Goal: Find specific page/section: Find specific page/section

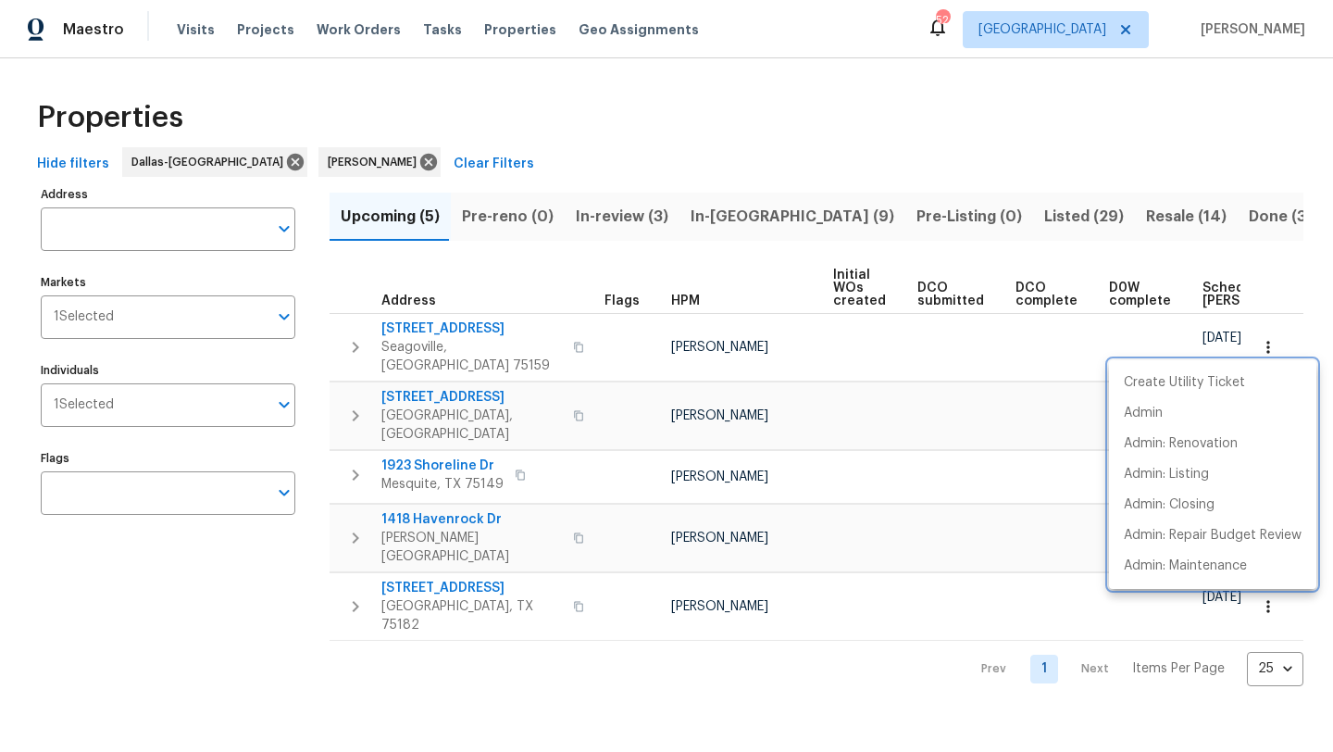
click at [732, 205] on div at bounding box center [666, 376] width 1333 height 752
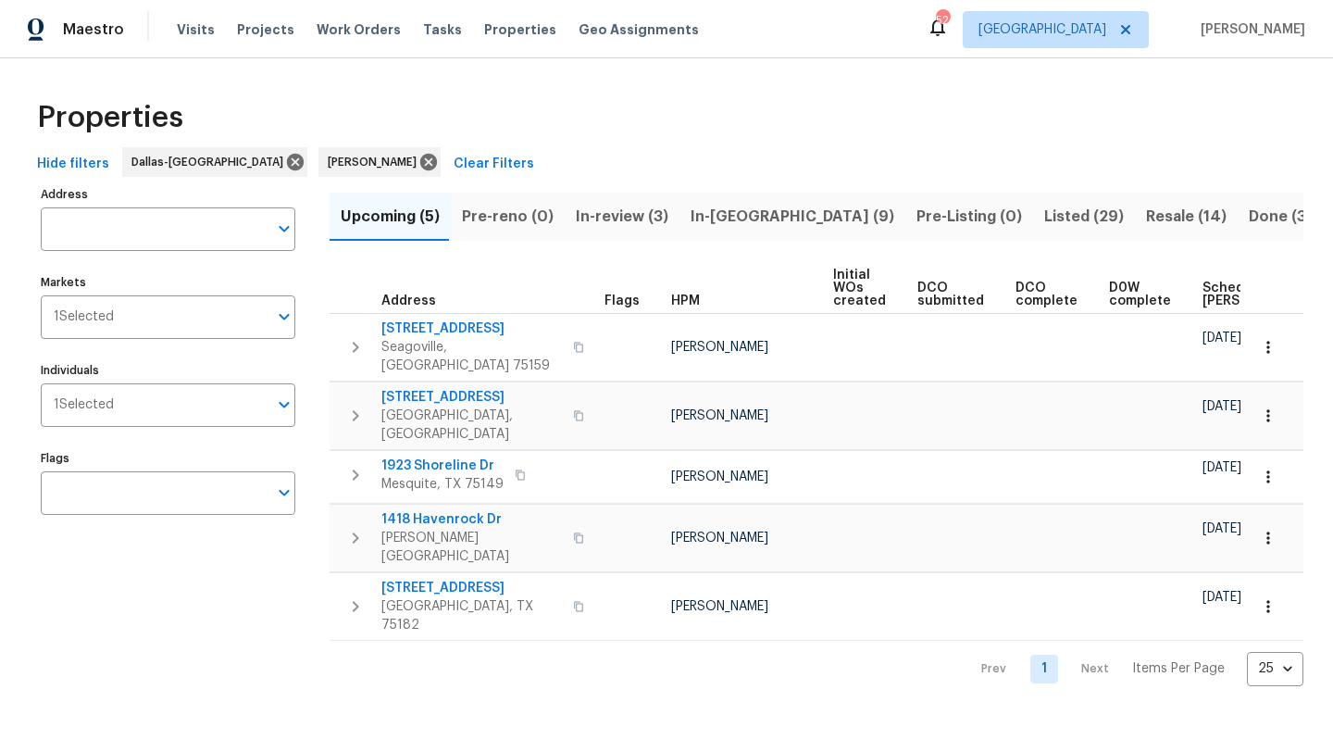
click at [729, 216] on span "In-[GEOGRAPHIC_DATA] (9)" at bounding box center [793, 217] width 204 height 26
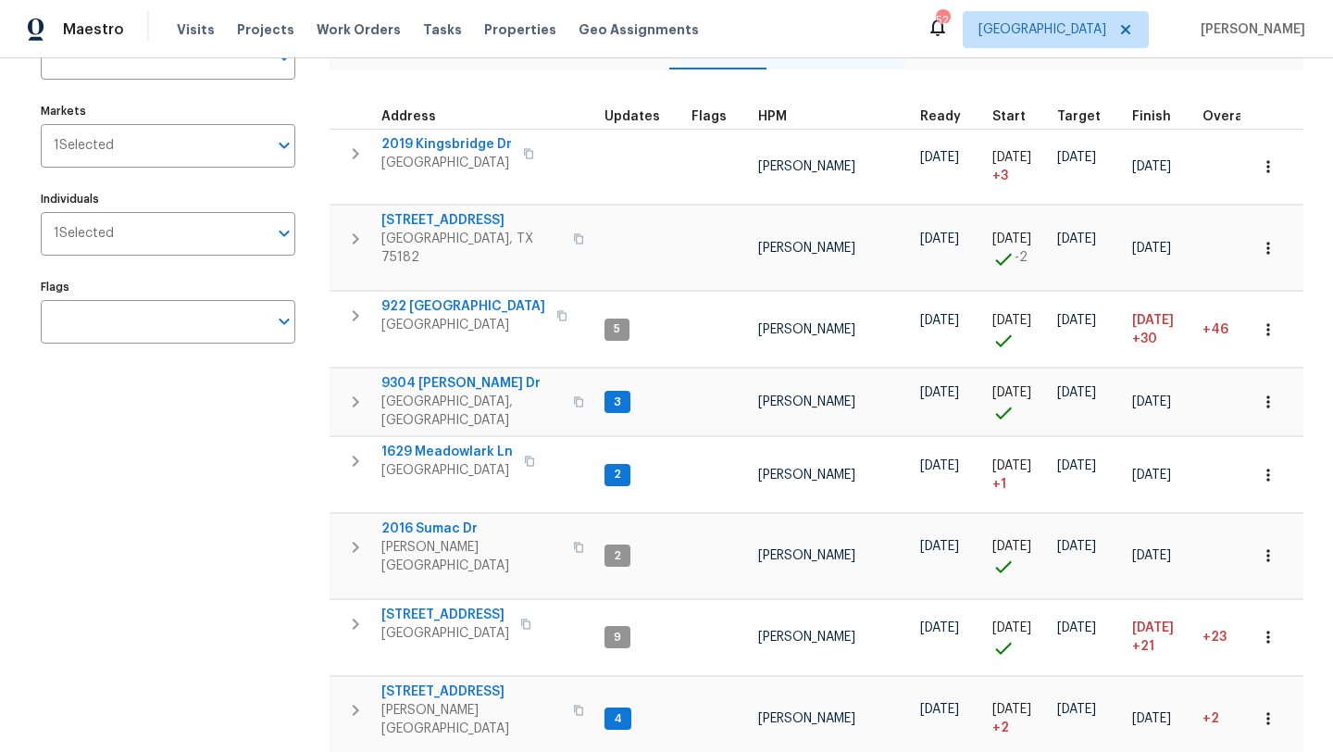
scroll to position [160, 0]
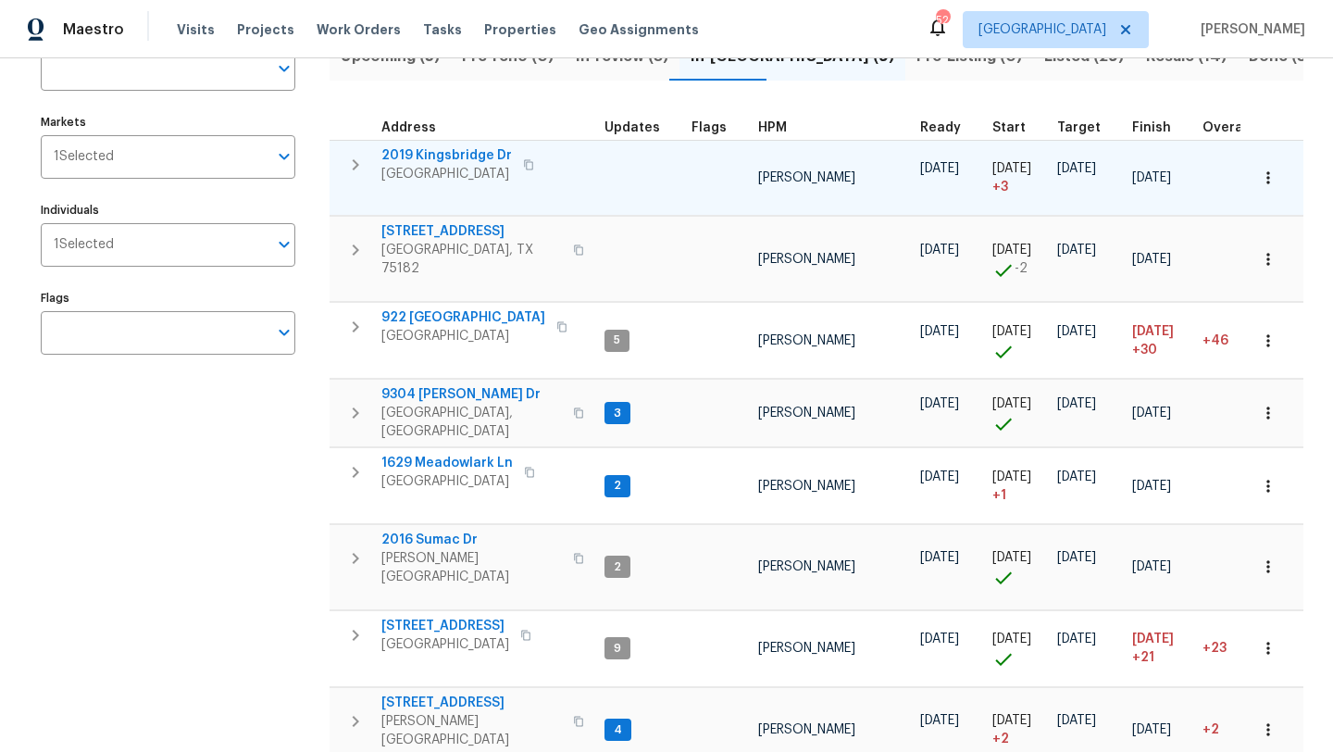
click at [460, 148] on span "2019 Kingsbridge Dr" at bounding box center [447, 155] width 131 height 19
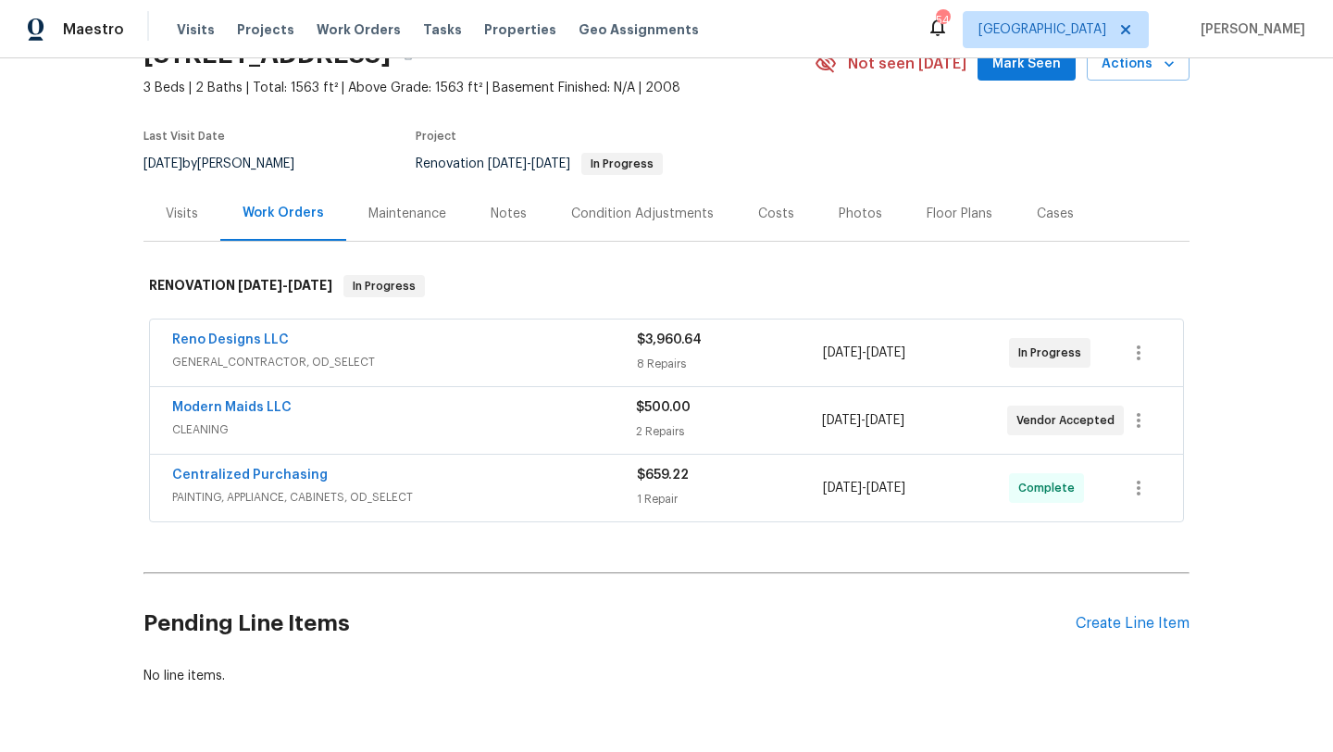
scroll to position [154, 0]
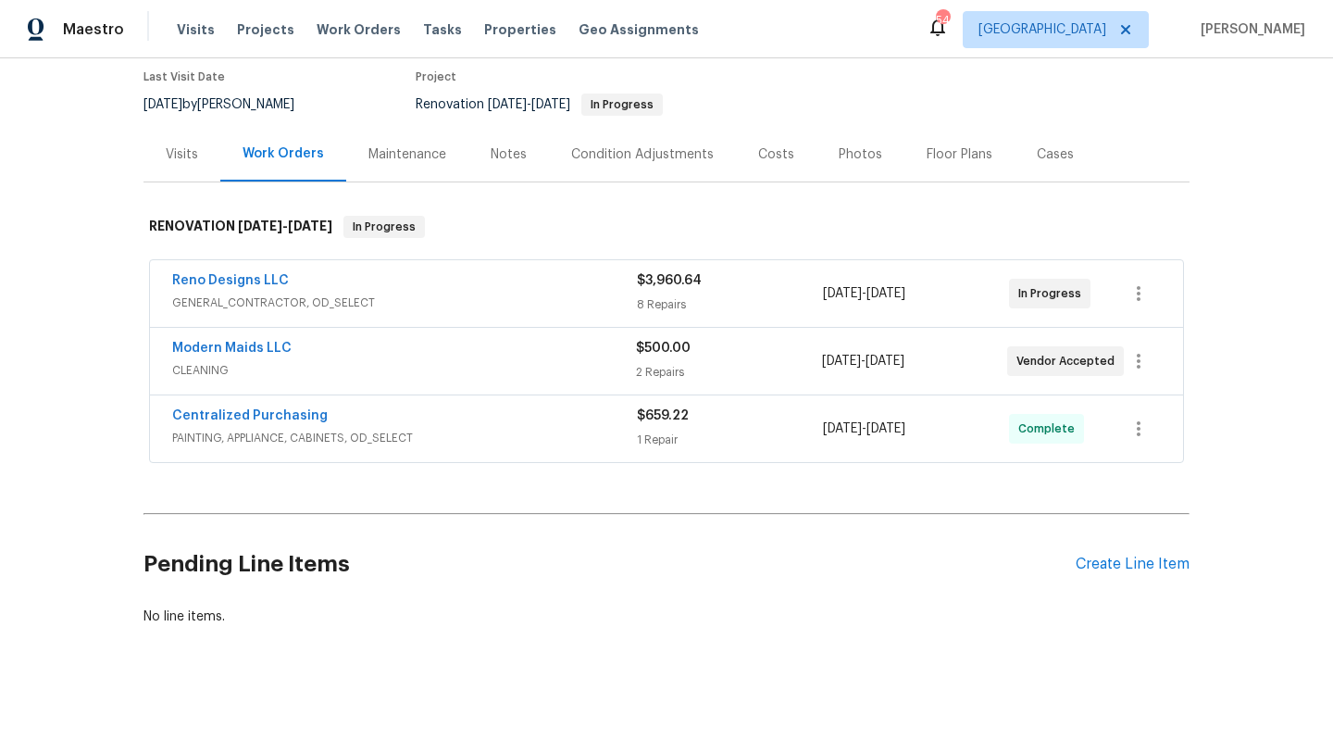
click at [494, 297] on span "GENERAL_CONTRACTOR, OD_SELECT" at bounding box center [404, 303] width 465 height 19
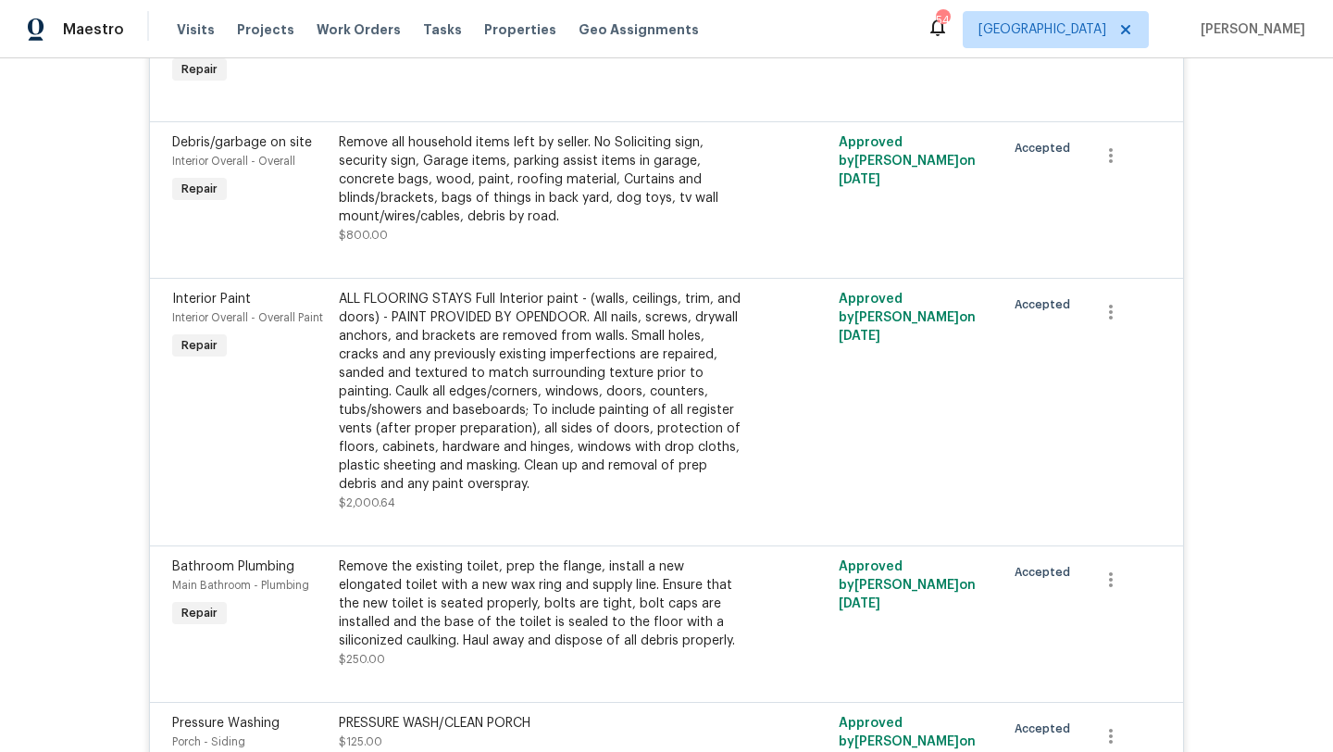
scroll to position [1019, 0]
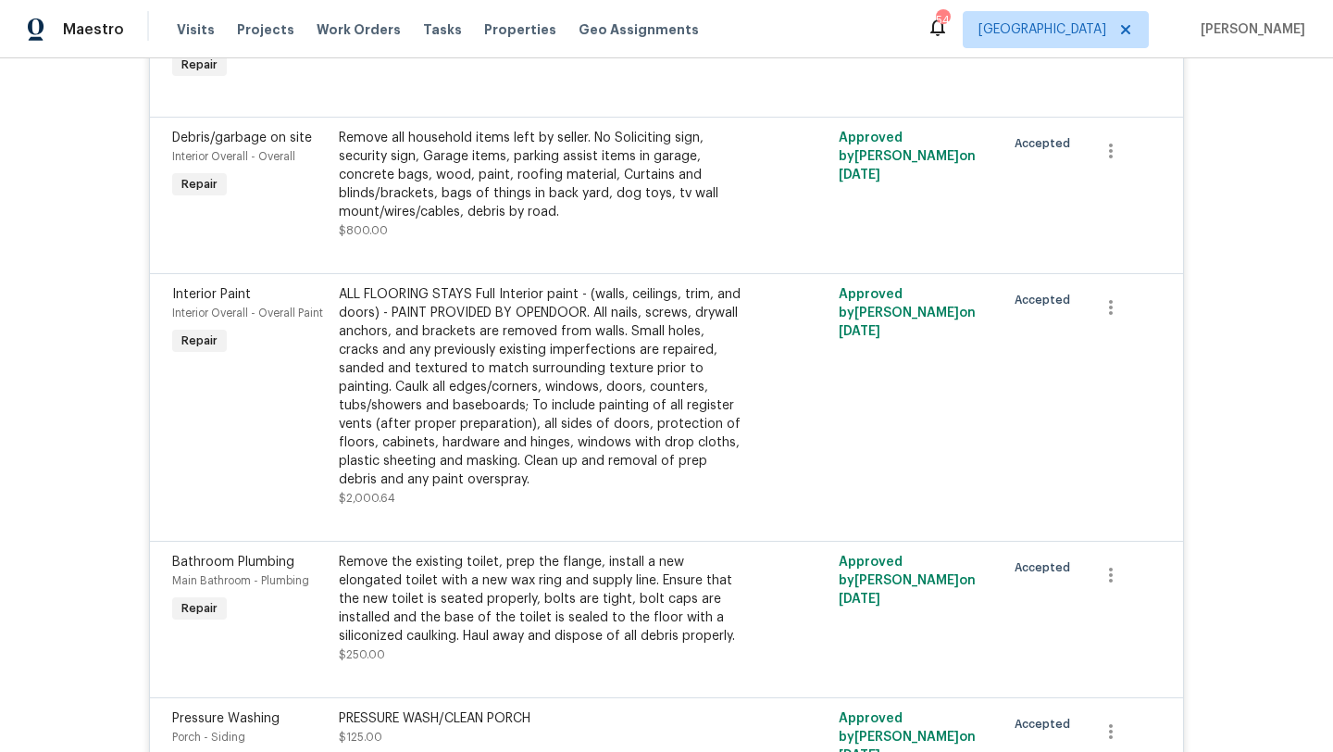
click at [508, 370] on div "ALL FLOORING STAYS Full Interior paint - (walls, ceilings, trim, and doors) - P…" at bounding box center [542, 387] width 406 height 204
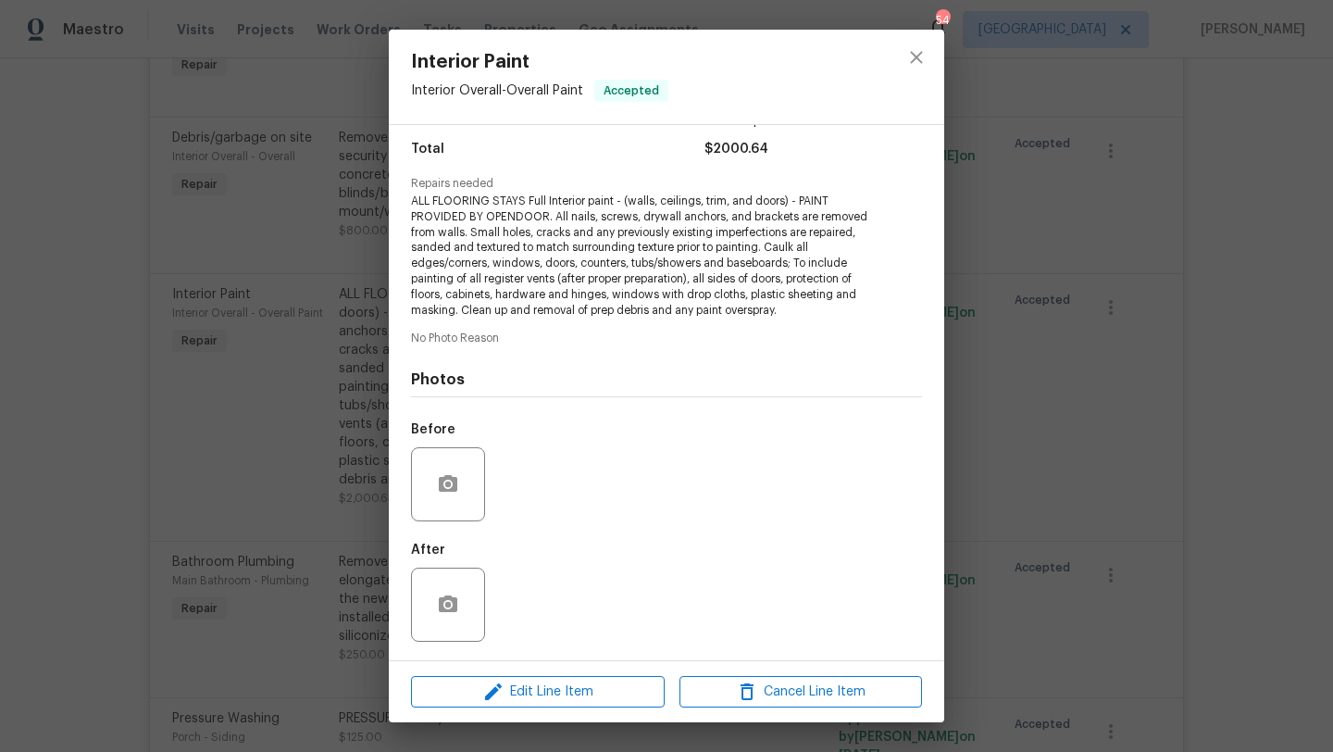
scroll to position [0, 0]
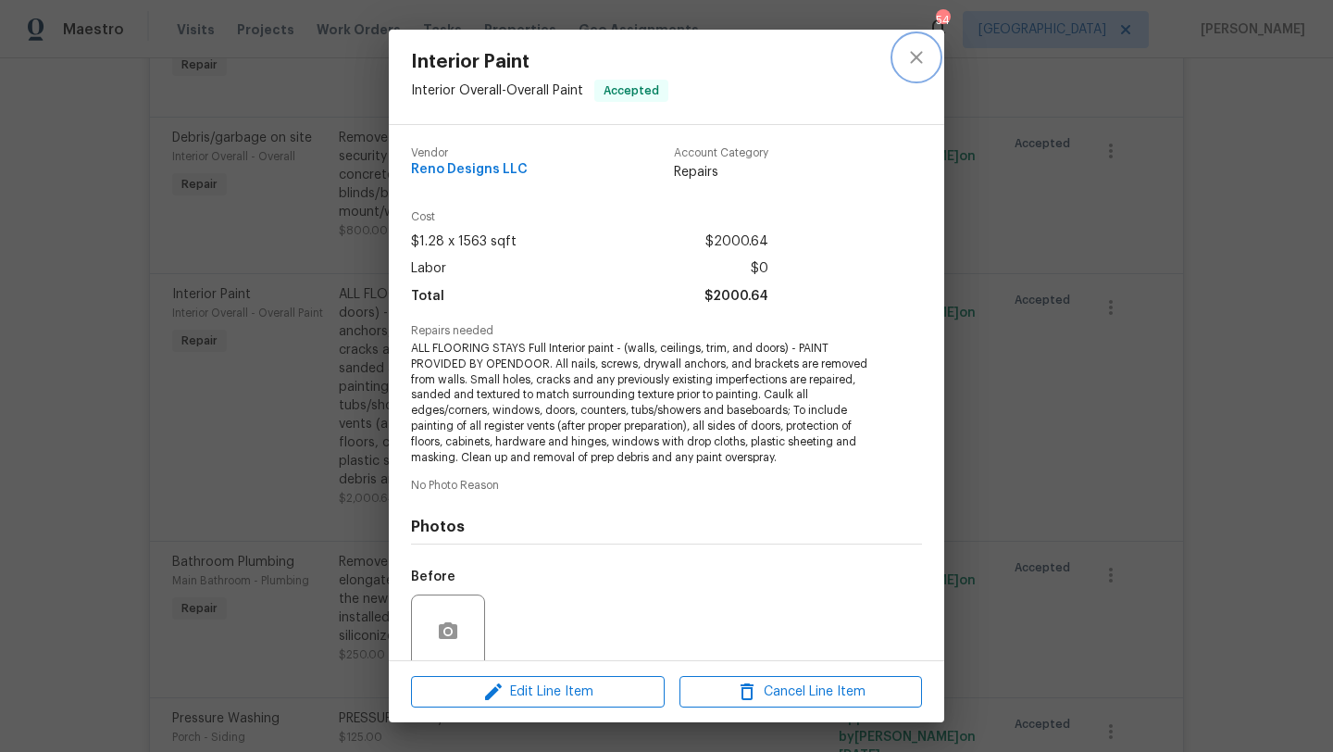
click at [920, 58] on icon "close" at bounding box center [917, 57] width 22 height 22
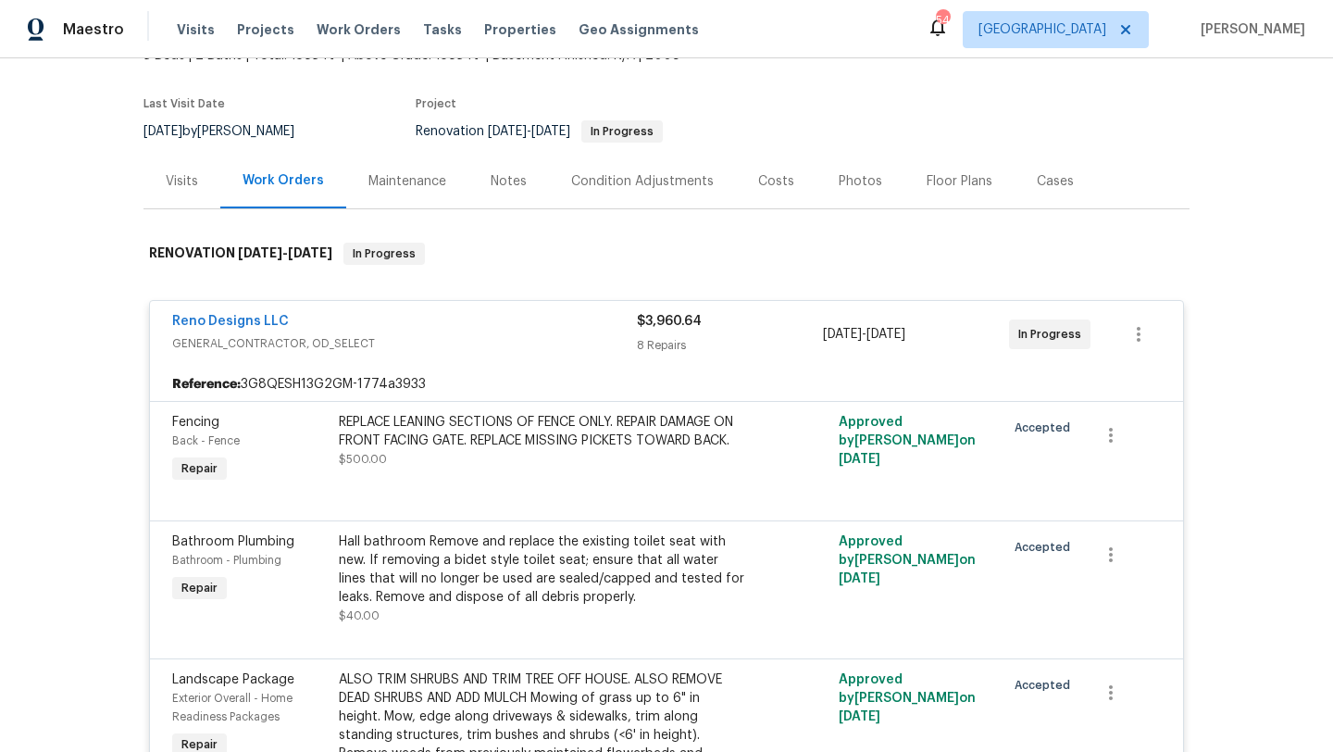
scroll to position [123, 0]
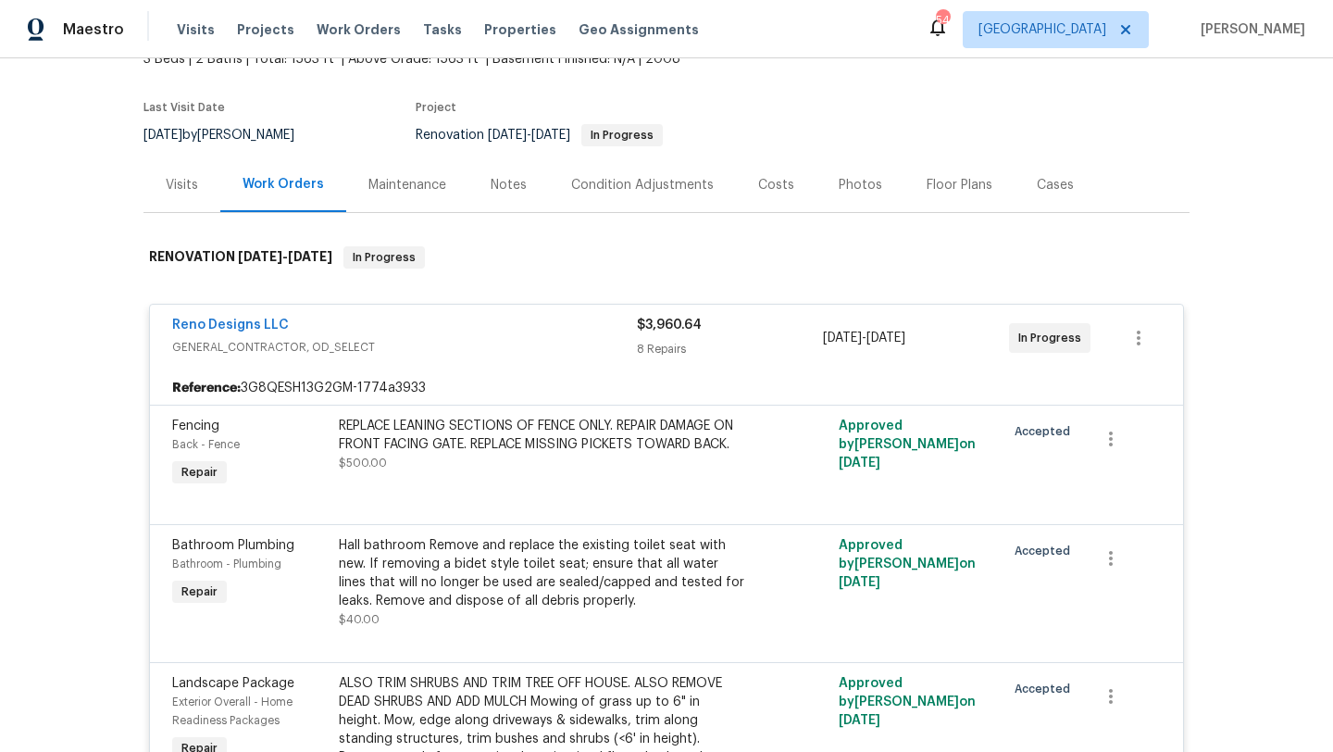
click at [552, 353] on span "GENERAL_CONTRACTOR, OD_SELECT" at bounding box center [404, 347] width 465 height 19
